Goal: Check status: Check status

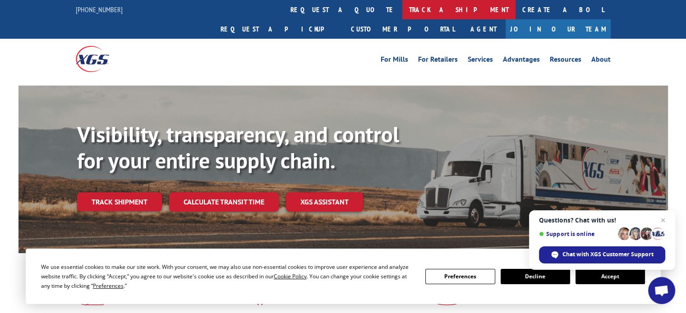
click at [402, 5] on link "track a shipment" at bounding box center [458, 9] width 113 height 19
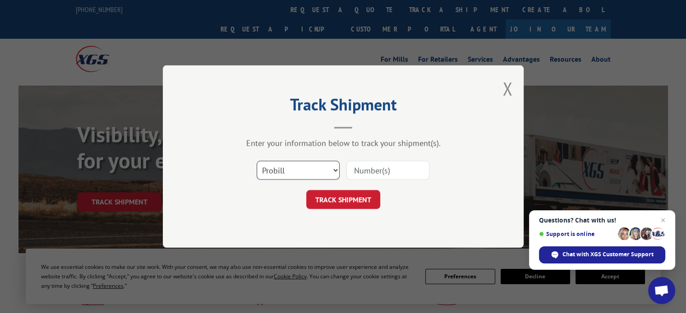
click at [334, 171] on select "Select category... Probill BOL PO" at bounding box center [297, 170] width 83 height 19
select select "po"
click at [256, 161] on select "Select category... Probill BOL PO" at bounding box center [297, 170] width 83 height 19
click at [371, 171] on input at bounding box center [387, 170] width 83 height 19
type input "04542037"
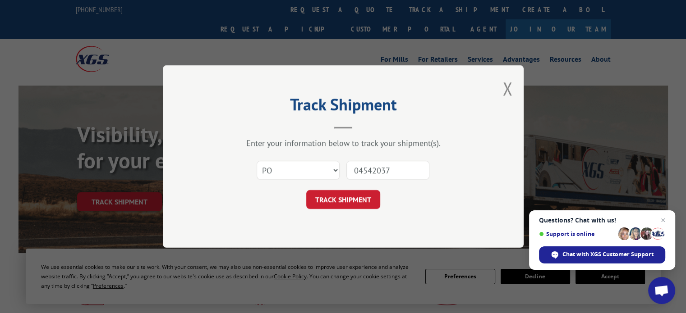
click at [337, 203] on button "TRACK SHIPMENT" at bounding box center [343, 199] width 74 height 19
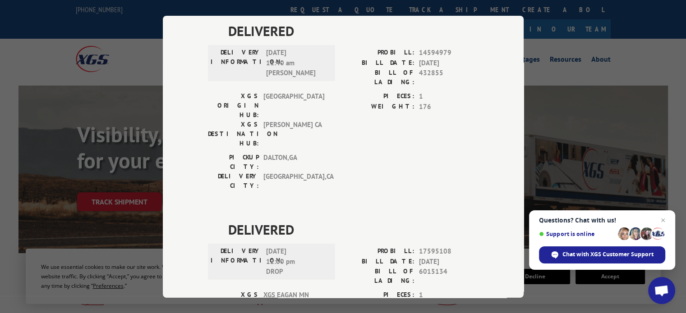
scroll to position [133, 0]
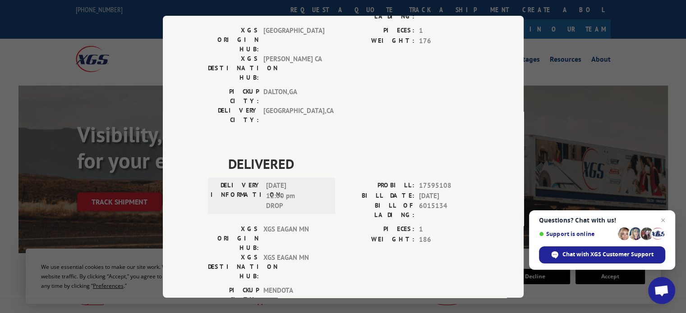
click at [429, 181] on span "17595108" at bounding box center [448, 186] width 59 height 10
copy span "17595108"
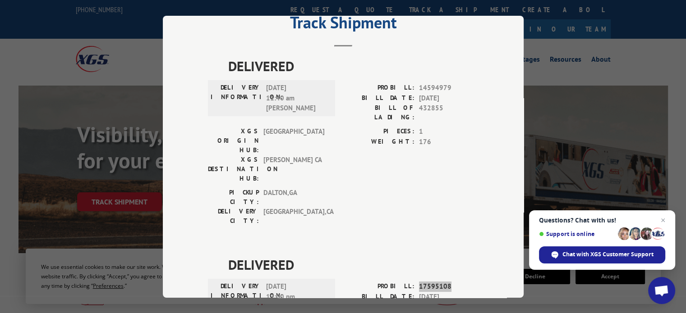
scroll to position [0, 0]
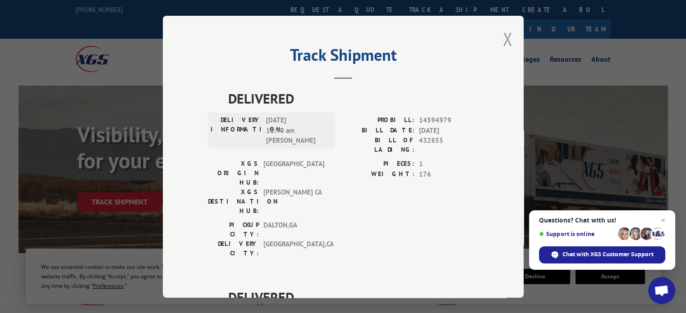
click at [503, 35] on button "Close modal" at bounding box center [507, 39] width 10 height 24
